Goal: Connect with others: Connect with others

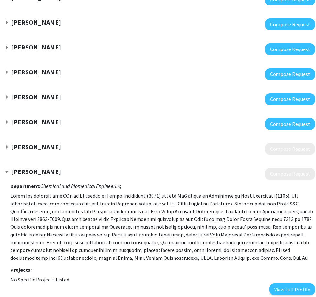
scroll to position [227, 39]
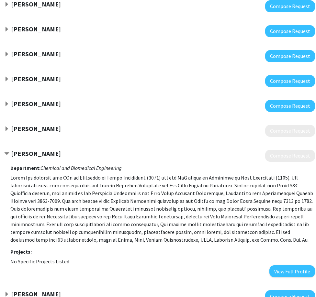
click at [33, 128] on strong "[PERSON_NAME]" at bounding box center [36, 129] width 50 height 8
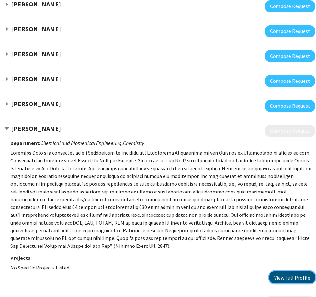
click at [280, 275] on button "View Full Profile" at bounding box center [292, 278] width 46 height 12
click at [296, 278] on button "View Full Profile" at bounding box center [292, 278] width 46 height 12
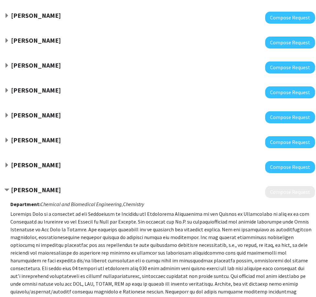
scroll to position [162, 39]
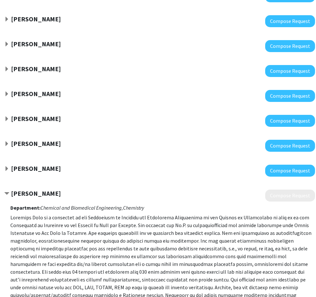
click at [36, 192] on strong "[PERSON_NAME]" at bounding box center [36, 193] width 50 height 8
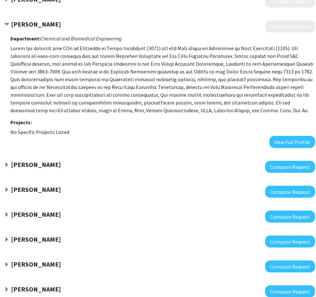
scroll to position [454, 39]
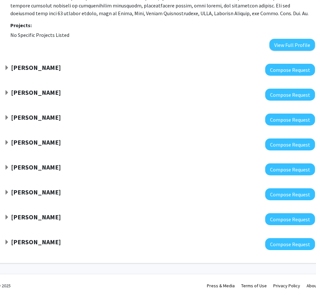
click at [38, 191] on strong "[PERSON_NAME]" at bounding box center [36, 192] width 50 height 8
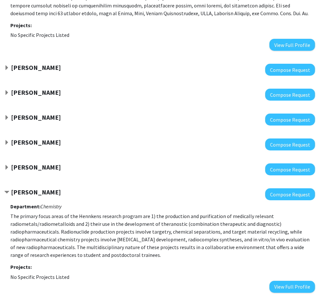
click at [38, 191] on strong "[PERSON_NAME]" at bounding box center [36, 192] width 50 height 8
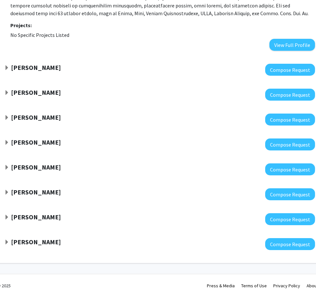
click at [38, 174] on div at bounding box center [159, 169] width 311 height 12
click at [38, 171] on strong "[PERSON_NAME]" at bounding box center [36, 167] width 50 height 8
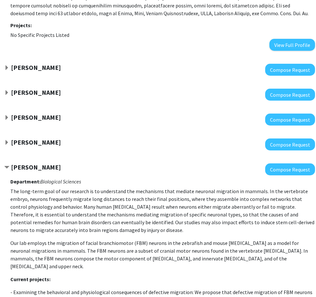
click at [38, 171] on strong "[PERSON_NAME]" at bounding box center [36, 167] width 50 height 8
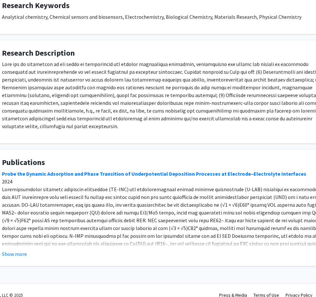
scroll to position [246, 27]
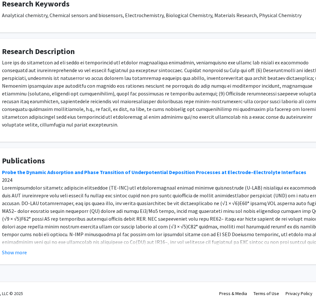
click at [219, 197] on div "Probe the Dynamic Adsorption and Phase Transition of Underpotential Deposition …" at bounding box center [167, 218] width 330 height 101
